Goal: Complete application form

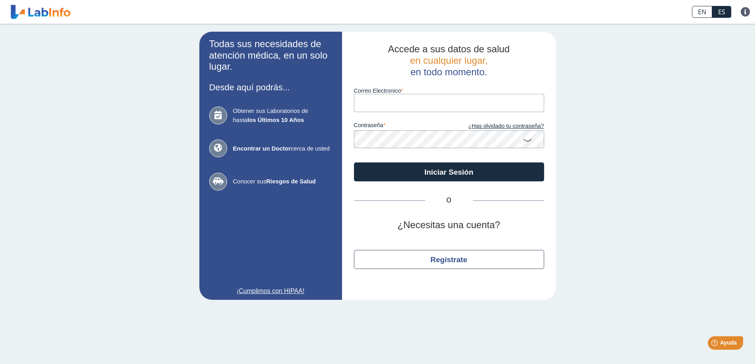
click at [671, 104] on div "Todas sus necesidades de atención médica, en un solo lugar. Desde aquí podrás..…" at bounding box center [377, 166] width 755 height 284
click at [428, 96] on input "Correo Electronico" at bounding box center [449, 103] width 190 height 18
click at [642, 75] on div "Todas sus necesidades de atención médica, en un solo lugar. Desde aquí podrás..…" at bounding box center [377, 166] width 755 height 284
click at [374, 97] on input "Correo Electronico" at bounding box center [449, 103] width 190 height 18
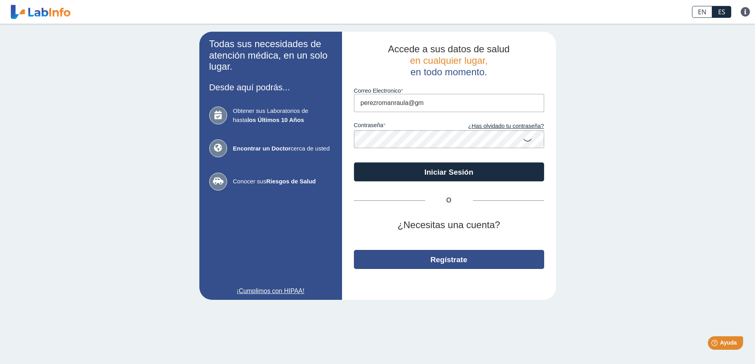
type input "perezromanraula@gm"
click at [430, 259] on button "Regístrate" at bounding box center [449, 259] width 190 height 19
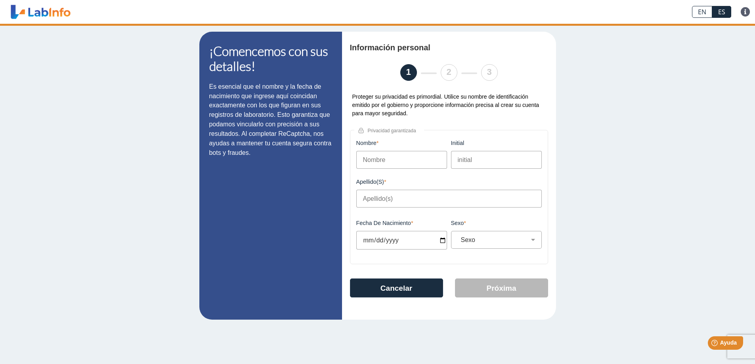
click at [401, 159] on input "Nombre" at bounding box center [401, 160] width 91 height 18
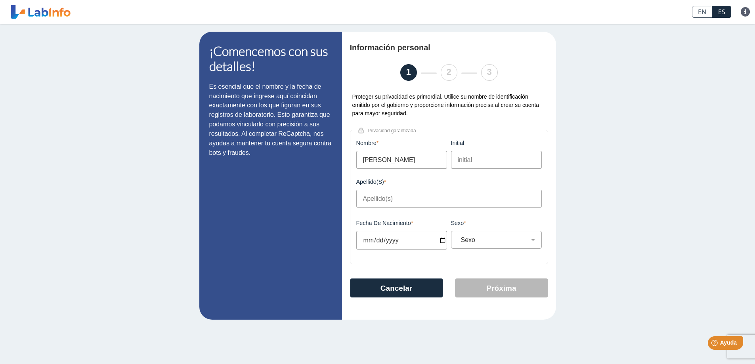
type input "Raul"
type input "P"
type input "Perez Roman"
click at [365, 239] on input "Fecha de Nacimiento" at bounding box center [401, 240] width 91 height 19
type input "1976-02-05"
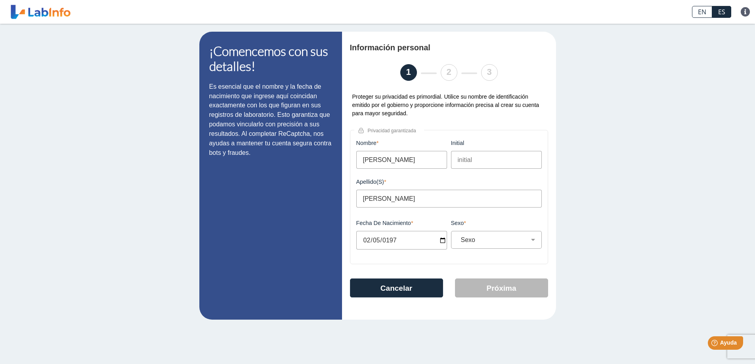
click at [522, 230] on div "Sexo Sexo Masculino Femenino Este campo es requerido" at bounding box center [496, 240] width 95 height 40
click at [520, 240] on select "Sexo Masculino Femenino" at bounding box center [500, 240] width 84 height 8
select select "M"
click at [458, 236] on select "Sexo Masculino Femenino" at bounding box center [500, 240] width 84 height 8
click at [505, 287] on button "Próxima" at bounding box center [501, 288] width 93 height 19
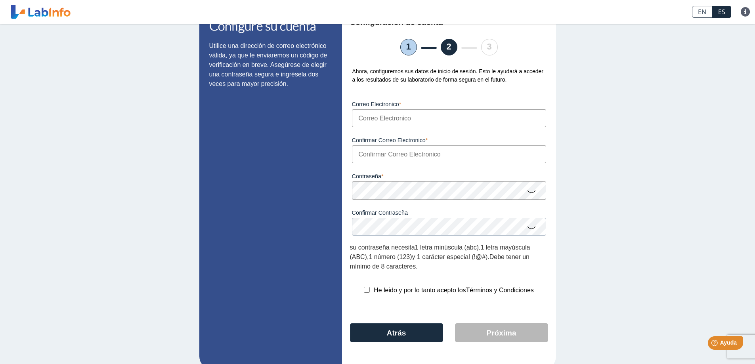
scroll to position [38, 0]
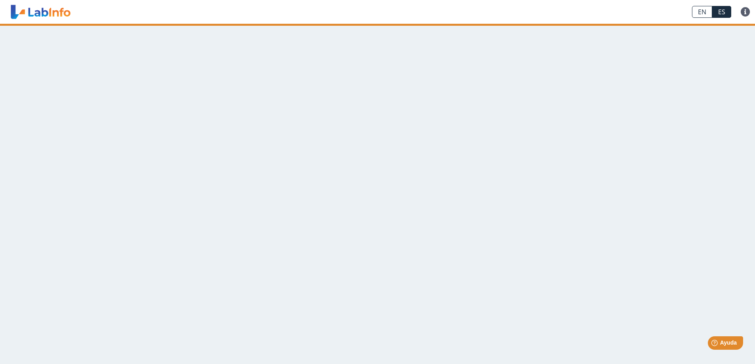
click at [720, 12] on link "ES" at bounding box center [721, 12] width 19 height 12
